Goal: Task Accomplishment & Management: Manage account settings

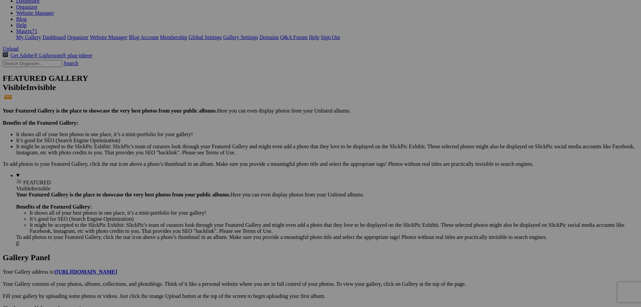
scroll to position [60, 0]
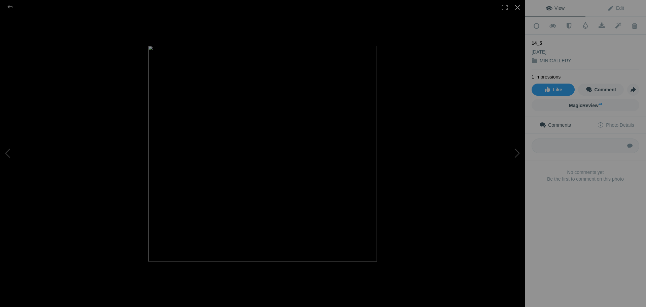
click at [518, 7] on div at bounding box center [517, 7] width 15 height 15
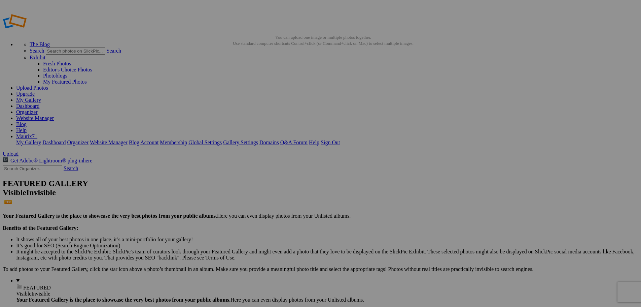
scroll to position [0, 0]
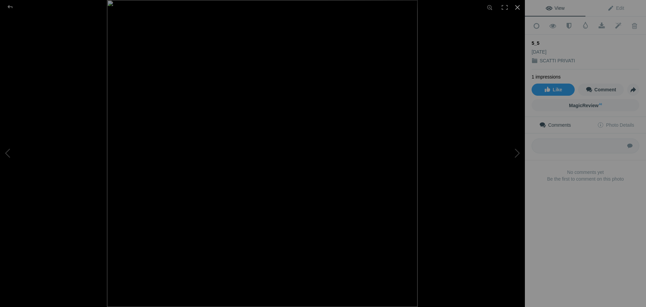
click at [518, 2] on div at bounding box center [517, 7] width 15 height 15
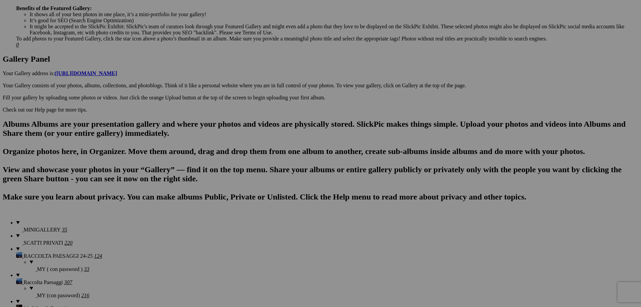
scroll to position [422, 0]
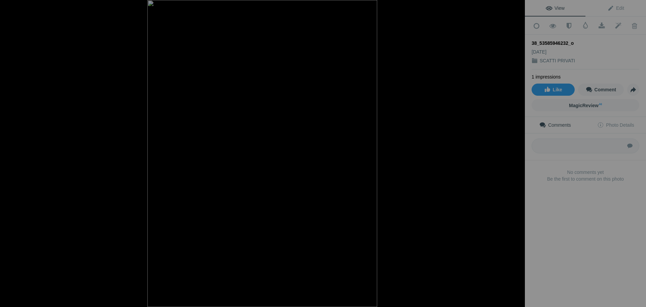
click at [518, 8] on div at bounding box center [517, 7] width 15 height 15
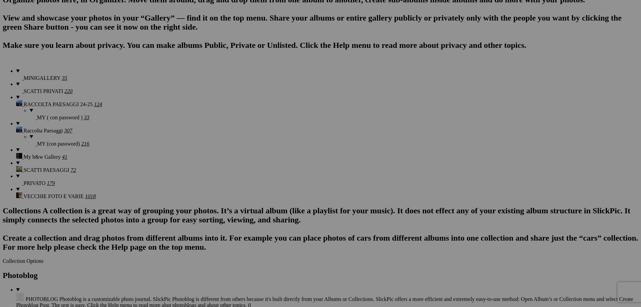
scroll to position [557, 0]
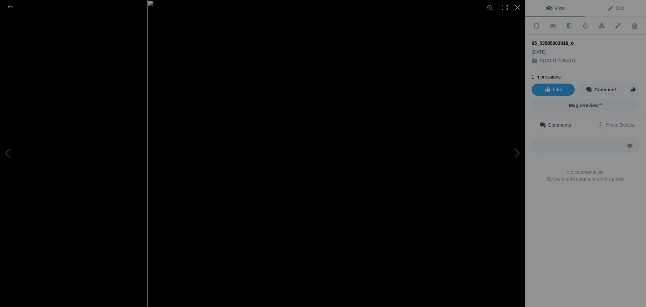
click at [516, 8] on div at bounding box center [517, 7] width 15 height 15
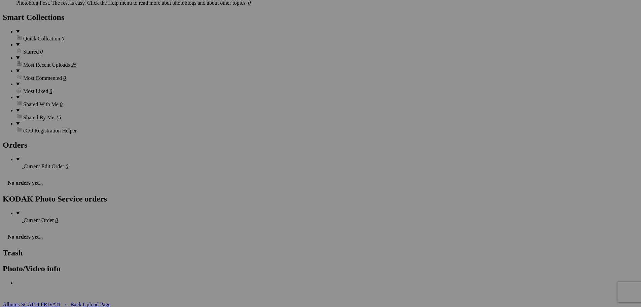
click at [276, 200] on span "Yes" at bounding box center [272, 198] width 8 height 6
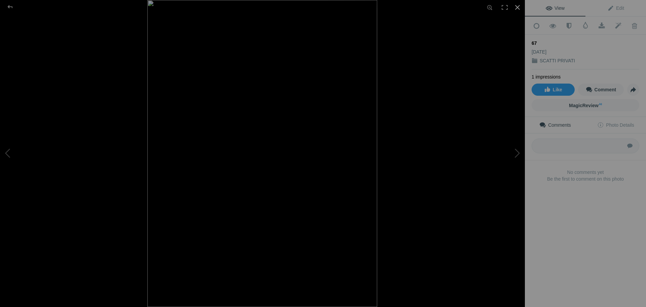
click at [517, 5] on div at bounding box center [517, 7] width 15 height 15
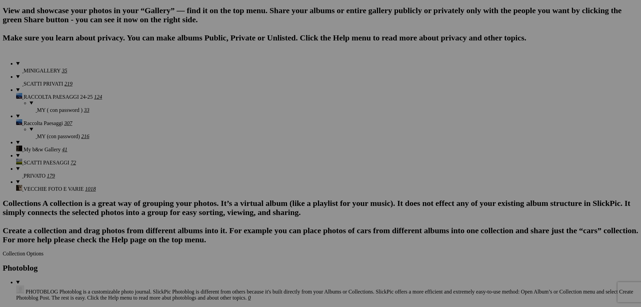
scroll to position [458, 0]
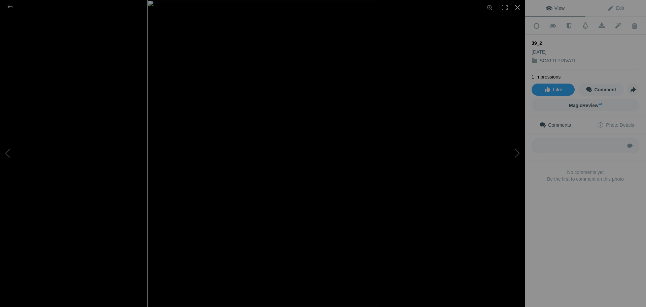
click at [514, 7] on div at bounding box center [517, 7] width 15 height 15
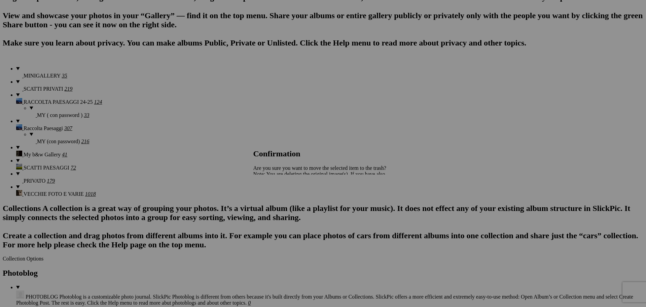
click at [276, 200] on link "Yes" at bounding box center [272, 198] width 8 height 6
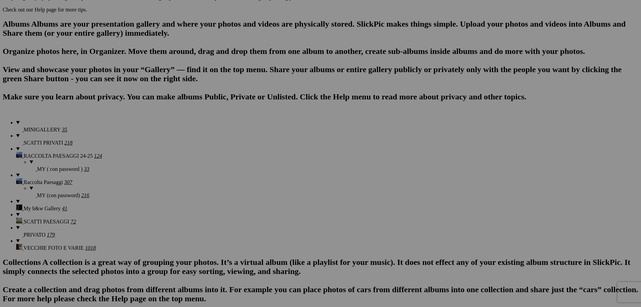
scroll to position [363, 0]
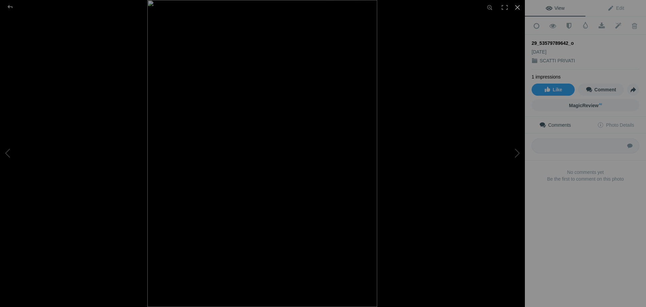
click at [518, 6] on div at bounding box center [517, 7] width 15 height 15
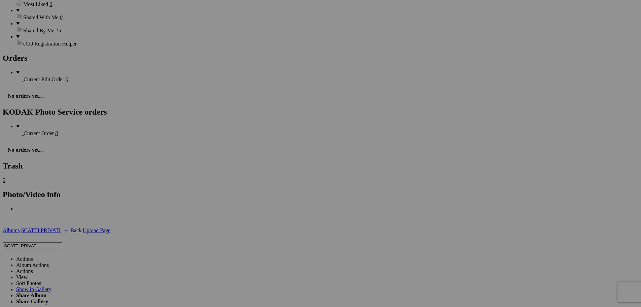
scroll to position [830, 0]
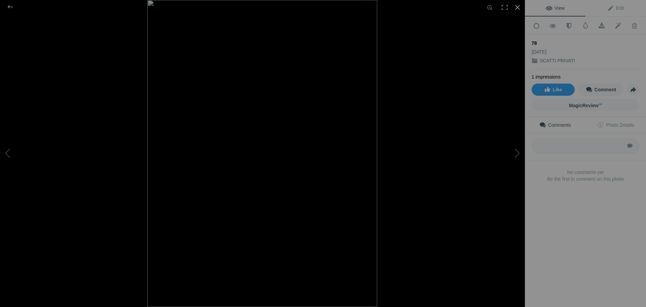
click at [517, 9] on div at bounding box center [517, 7] width 15 height 15
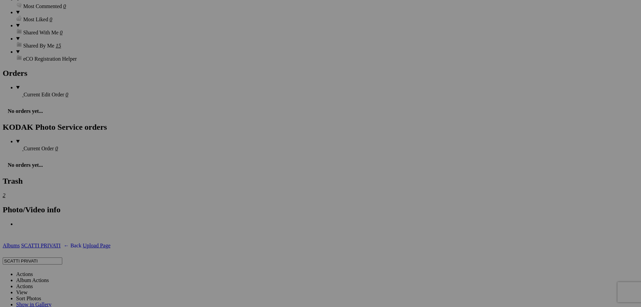
click at [276, 199] on span "Yes" at bounding box center [272, 198] width 8 height 6
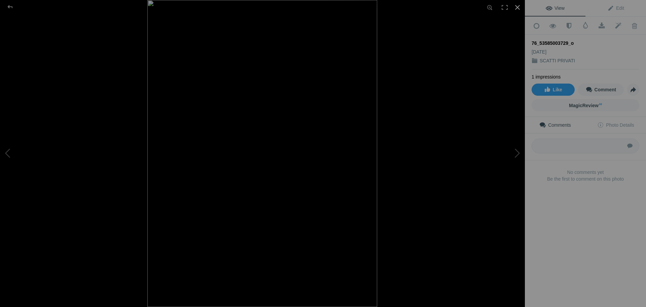
click at [516, 5] on div at bounding box center [517, 7] width 15 height 15
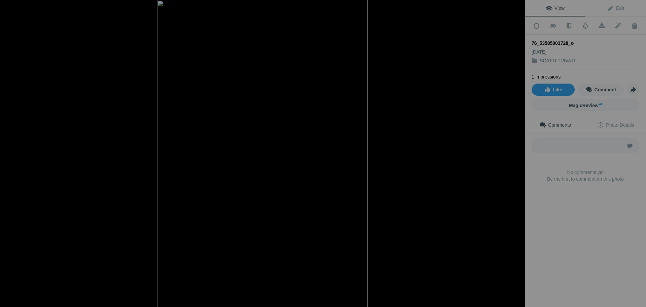
click at [515, 4] on div at bounding box center [517, 7] width 15 height 15
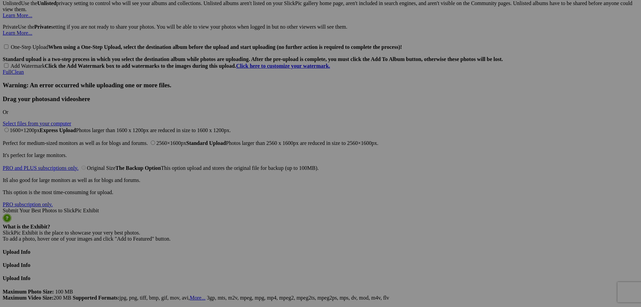
scroll to position [1406, 0]
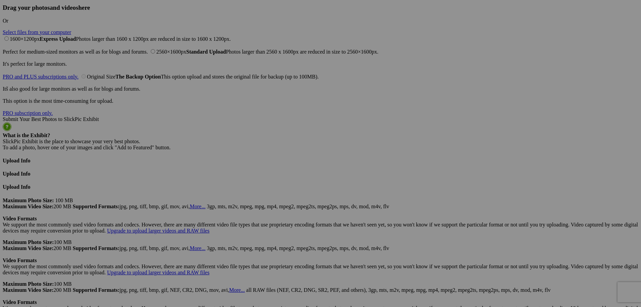
scroll to position [1541, 0]
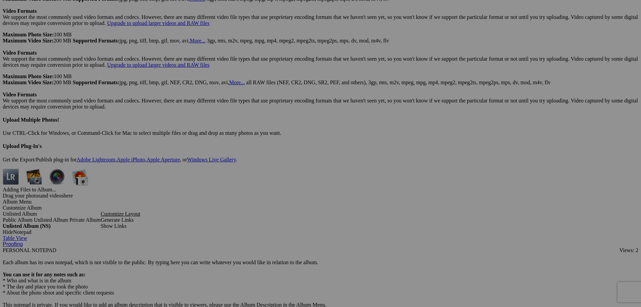
scroll to position [1704, 0]
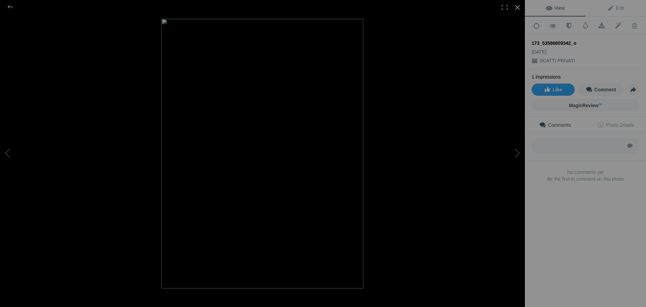
click at [516, 4] on div at bounding box center [517, 7] width 15 height 15
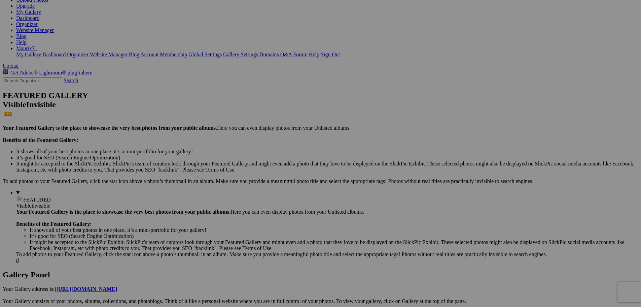
scroll to position [0, 0]
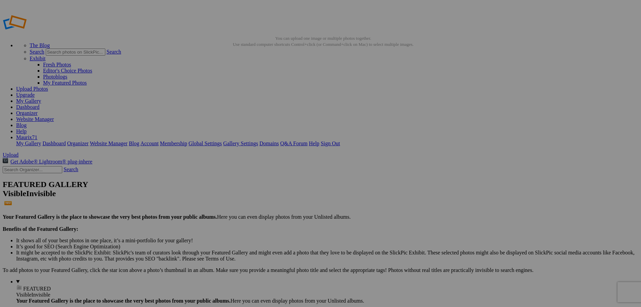
click at [276, 198] on span "Yes" at bounding box center [272, 198] width 8 height 6
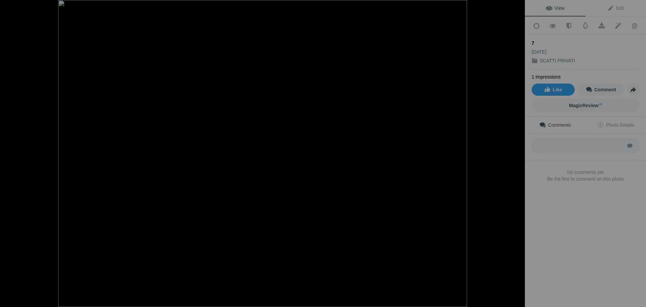
click at [518, 7] on div at bounding box center [517, 7] width 15 height 15
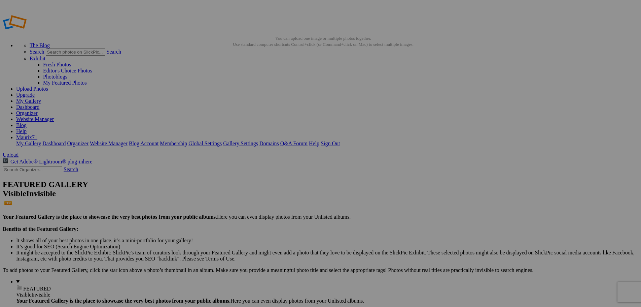
drag, startPoint x: 27, startPoint y: 280, endPoint x: 13, endPoint y: 283, distance: 14.7
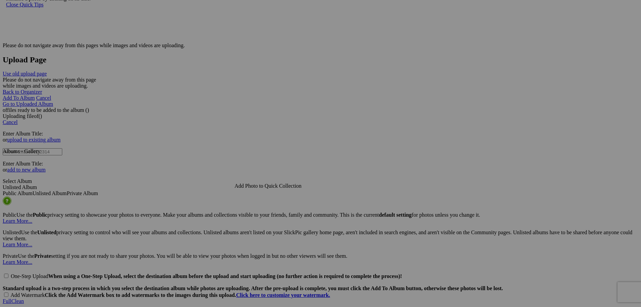
scroll to position [1136, 0]
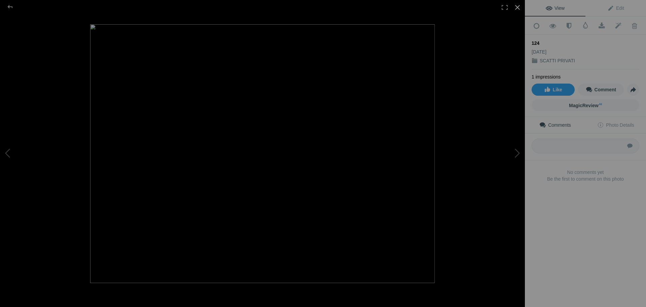
click at [519, 9] on div at bounding box center [517, 7] width 15 height 15
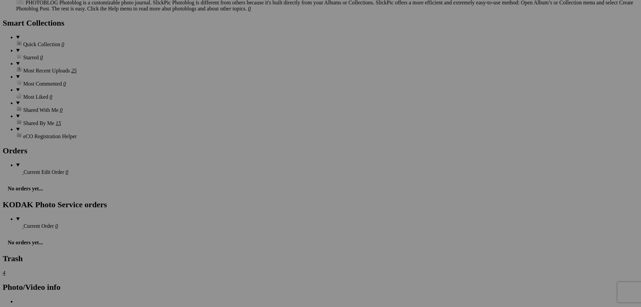
scroll to position [696, 0]
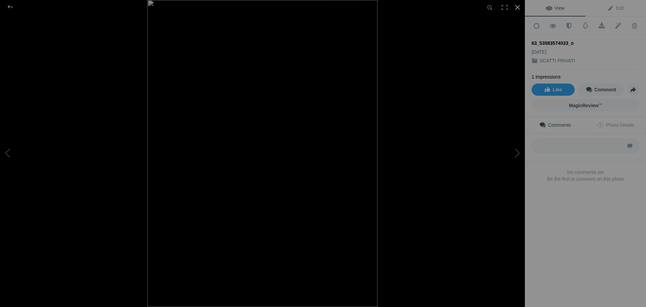
click at [521, 5] on div at bounding box center [517, 7] width 15 height 15
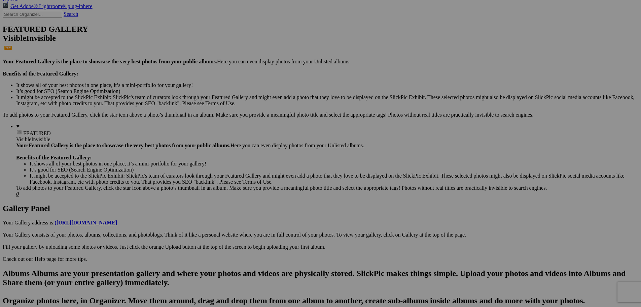
scroll to position [0, 0]
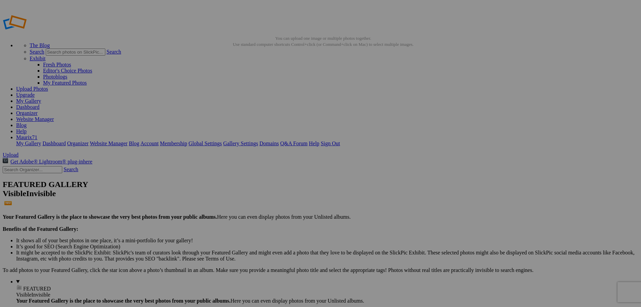
click at [39, 104] on link "Dashboard" at bounding box center [27, 107] width 23 height 6
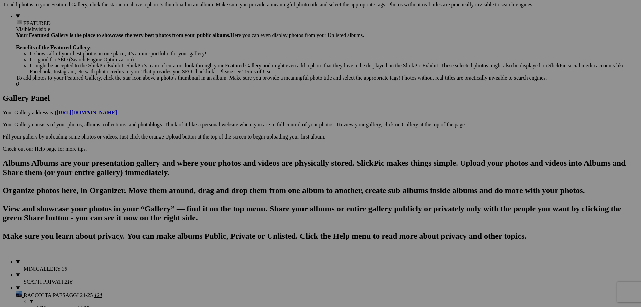
scroll to position [269, 0]
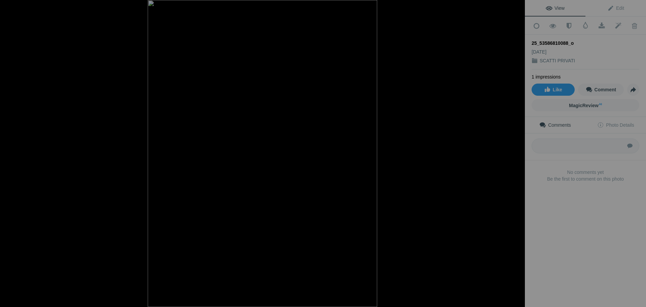
click at [517, 8] on div at bounding box center [517, 7] width 15 height 15
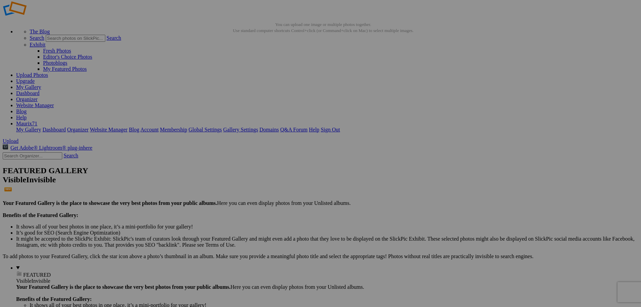
scroll to position [0, 0]
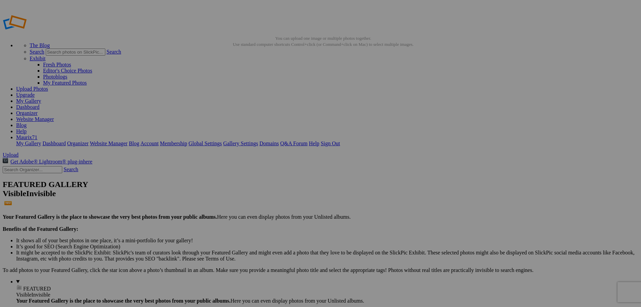
click at [39, 104] on link "Dashboard" at bounding box center [27, 107] width 23 height 6
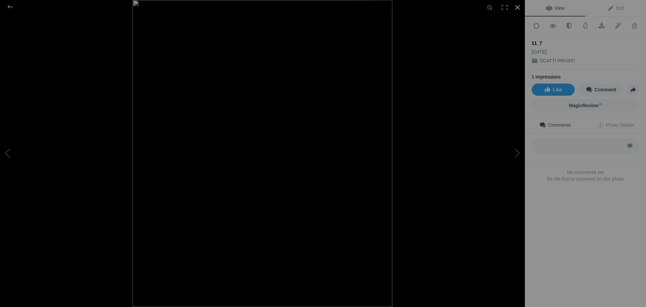
click at [519, 8] on div at bounding box center [517, 7] width 15 height 15
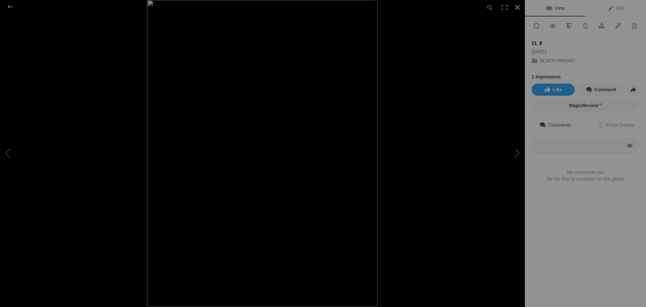
click at [517, 6] on div at bounding box center [517, 7] width 15 height 15
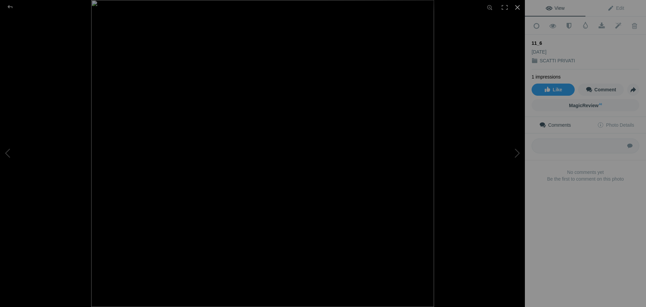
click at [520, 5] on div at bounding box center [517, 7] width 15 height 15
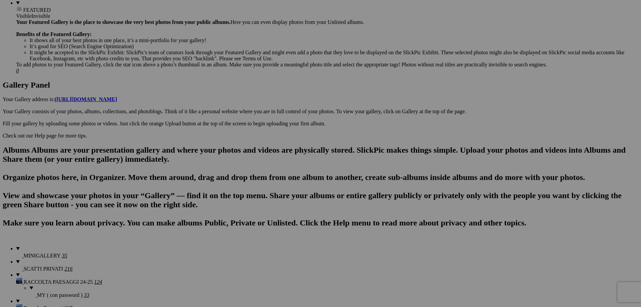
scroll to position [0, 0]
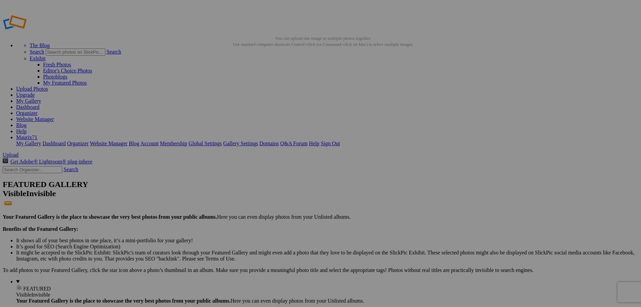
click at [39, 104] on link "Dashboard" at bounding box center [27, 107] width 23 height 6
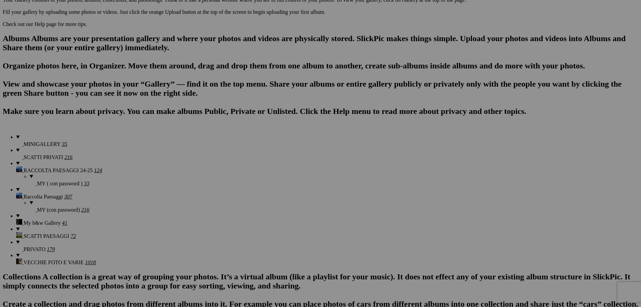
scroll to position [404, 0]
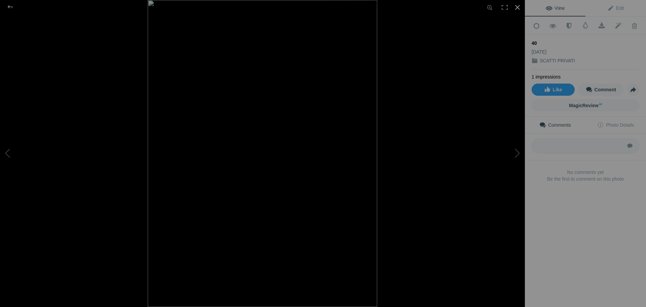
click at [519, 7] on div at bounding box center [517, 7] width 15 height 15
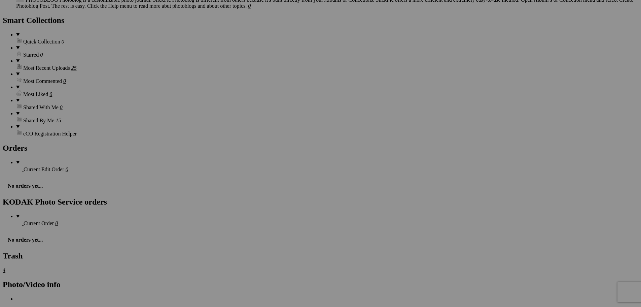
scroll to position [804, 0]
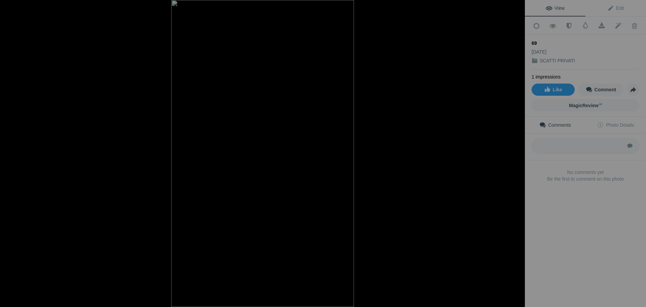
click at [520, 6] on div at bounding box center [517, 7] width 15 height 15
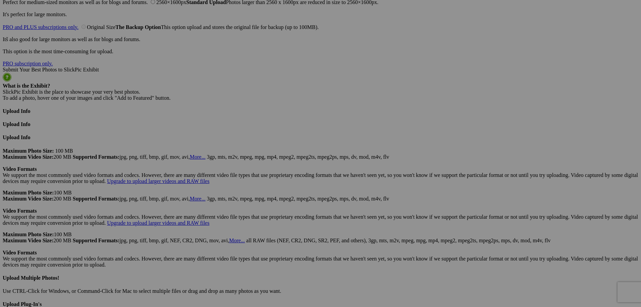
scroll to position [1544, 0]
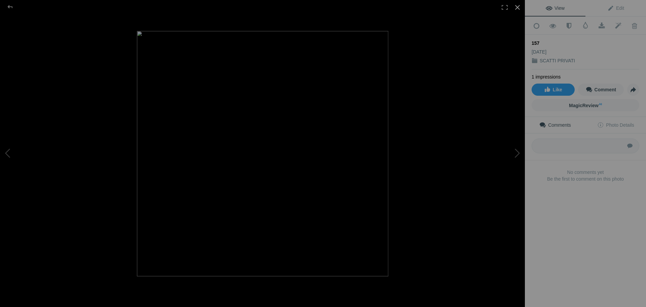
click at [516, 7] on div at bounding box center [517, 7] width 15 height 15
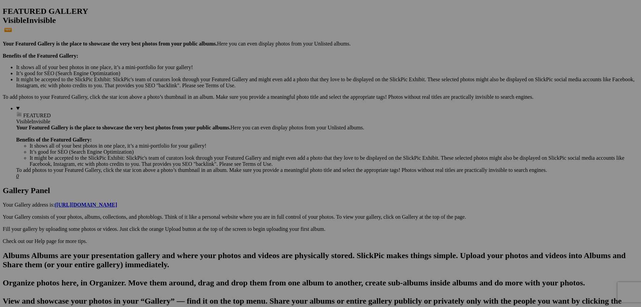
scroll to position [0, 0]
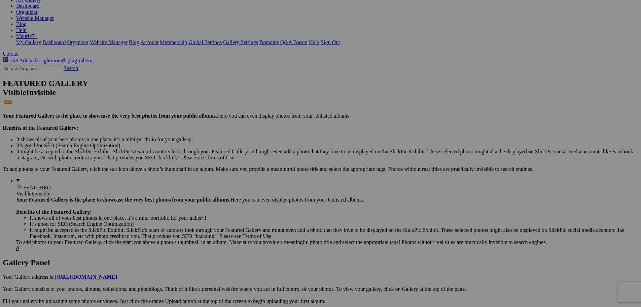
scroll to position [135, 0]
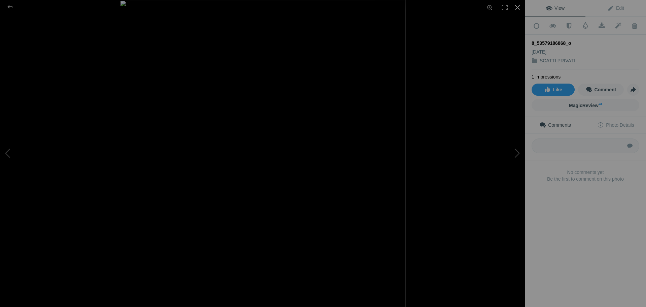
click at [516, 5] on div at bounding box center [517, 7] width 15 height 15
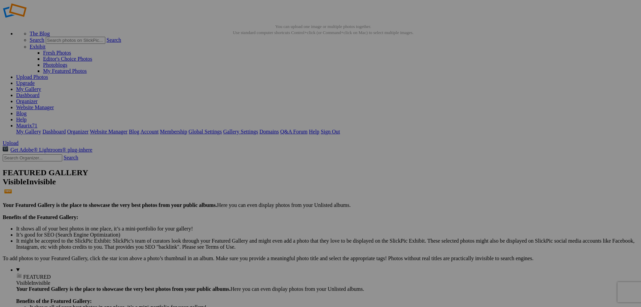
scroll to position [0, 0]
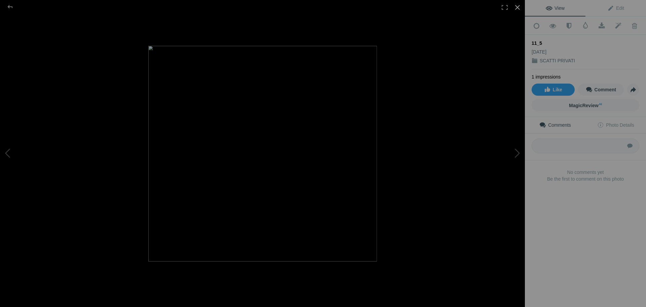
click at [518, 9] on div at bounding box center [517, 7] width 15 height 15
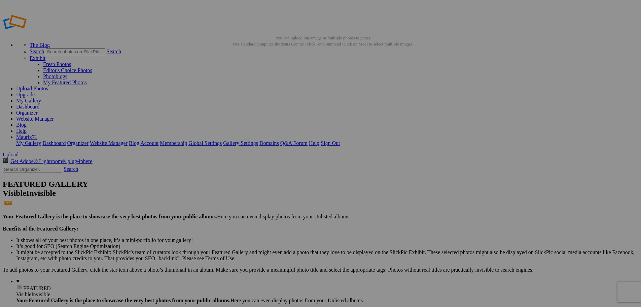
scroll to position [0, 0]
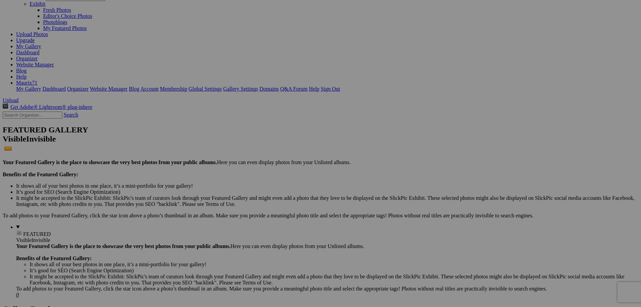
scroll to position [101, 0]
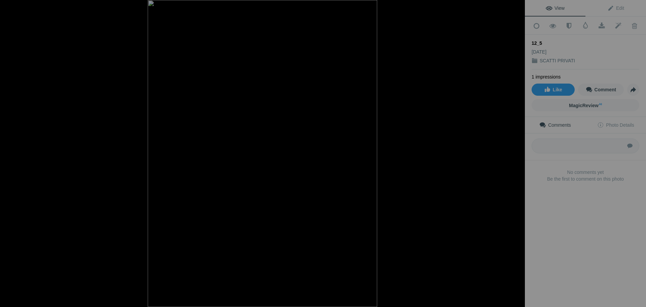
click at [517, 7] on div at bounding box center [517, 7] width 15 height 15
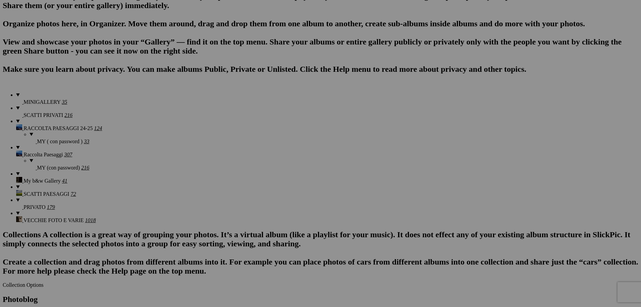
scroll to position [471, 0]
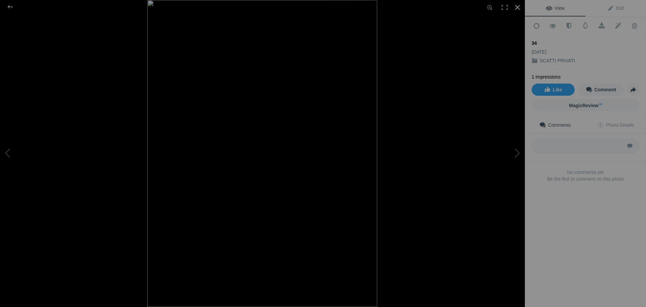
click at [517, 7] on div at bounding box center [517, 7] width 15 height 15
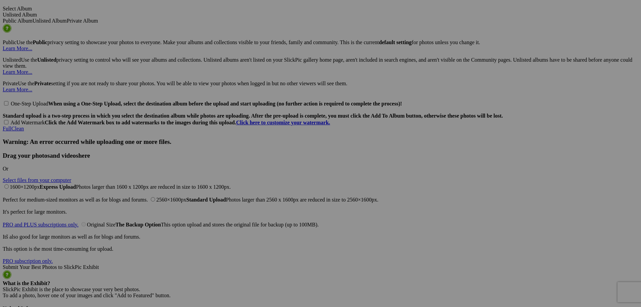
scroll to position [1414, 0]
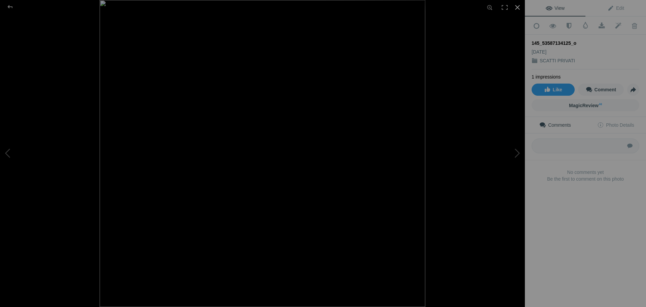
click at [518, 6] on div at bounding box center [517, 7] width 15 height 15
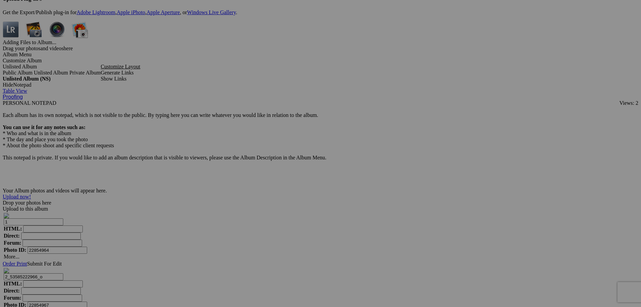
scroll to position [1852, 0]
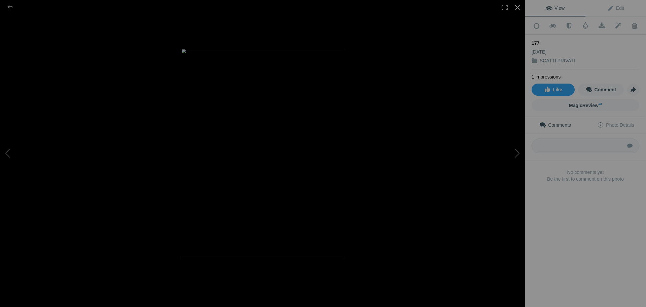
click at [521, 6] on div at bounding box center [517, 7] width 15 height 15
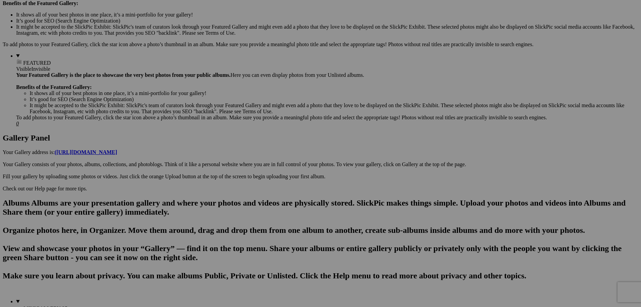
scroll to position [0, 0]
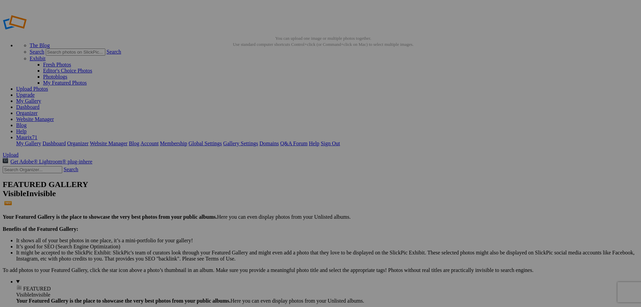
click at [39, 104] on link "Dashboard" at bounding box center [27, 107] width 23 height 6
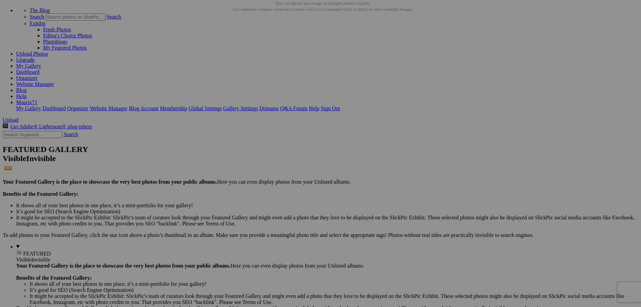
scroll to position [101, 0]
